Goal: Navigation & Orientation: Find specific page/section

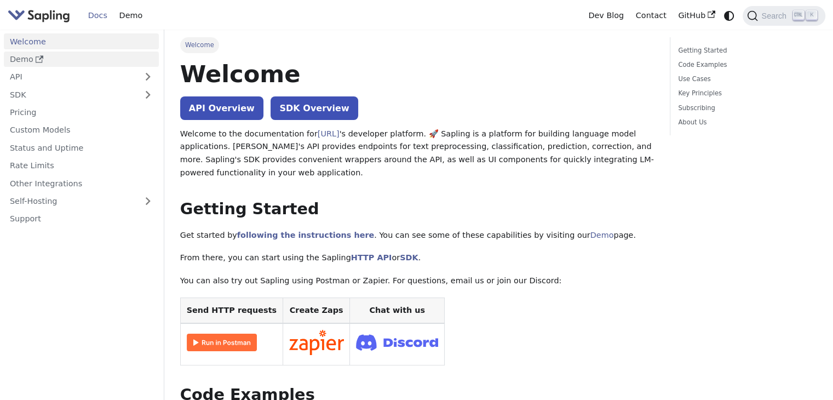
click at [22, 56] on link "Demo" at bounding box center [81, 59] width 155 height 16
